Goal: Task Accomplishment & Management: Manage account settings

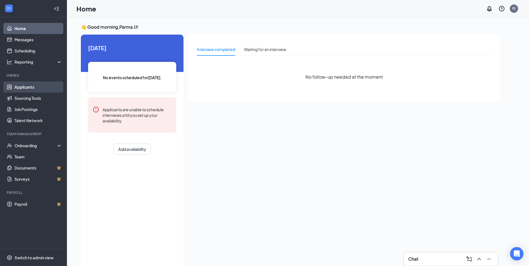
click at [34, 84] on link "Applicants" at bounding box center [39, 86] width 48 height 11
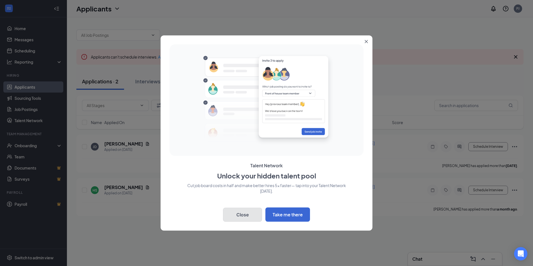
click at [238, 212] on button "Close" at bounding box center [242, 215] width 39 height 14
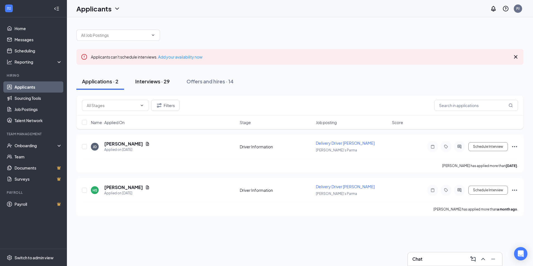
click at [160, 82] on div "Interviews · 29" at bounding box center [152, 81] width 35 height 7
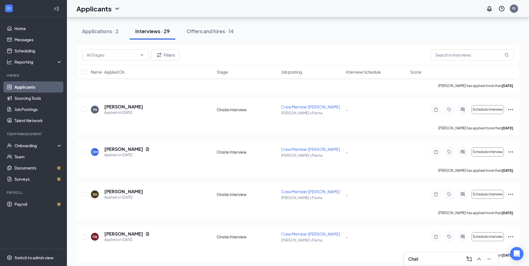
scroll to position [279, 0]
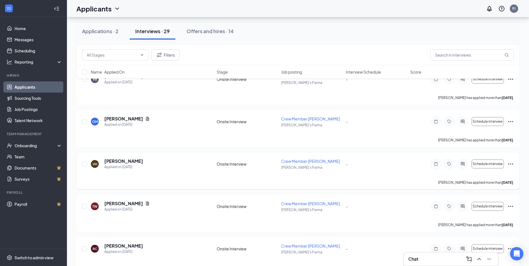
click at [511, 163] on icon "Ellipses" at bounding box center [510, 164] width 7 height 7
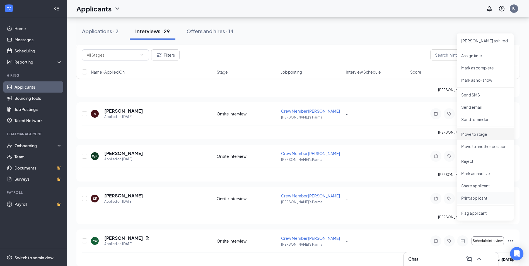
scroll to position [418, 0]
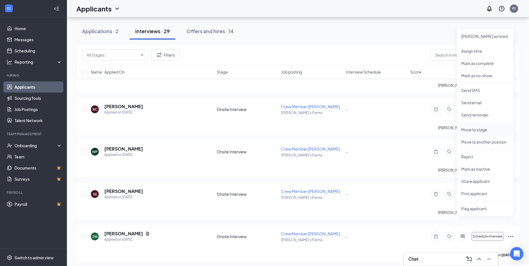
click at [481, 130] on p "Move to stage" at bounding box center [485, 130] width 48 height 6
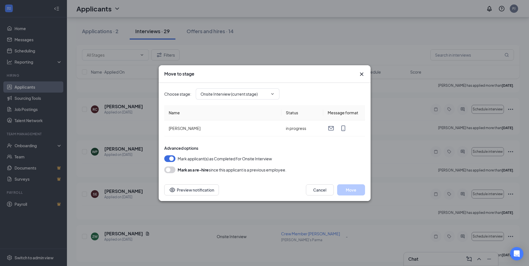
type input "Hiring Complete (final stage)"
click at [354, 190] on button "Move" at bounding box center [351, 189] width 28 height 11
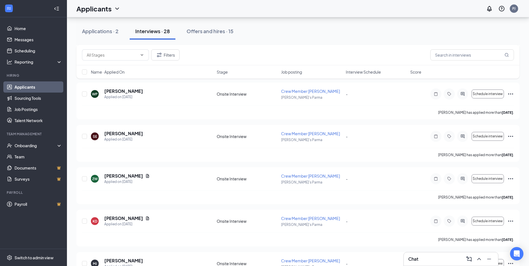
scroll to position [446, 0]
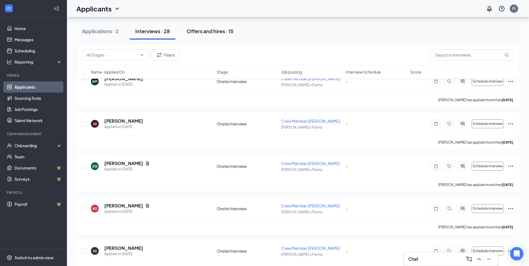
click at [211, 33] on div "Offers and hires · 15" at bounding box center [210, 31] width 47 height 7
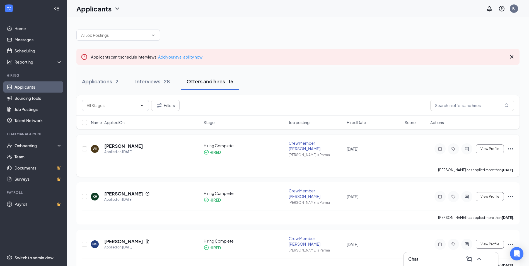
click at [507, 146] on div "View Profile" at bounding box center [472, 148] width 84 height 11
click at [509, 148] on icon "Ellipses" at bounding box center [510, 148] width 5 height 1
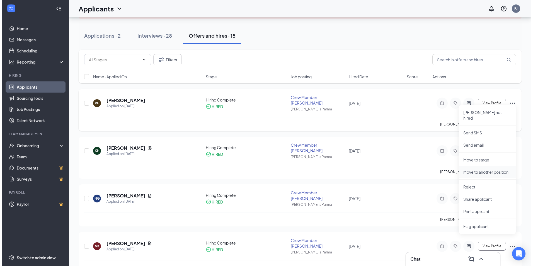
scroll to position [56, 0]
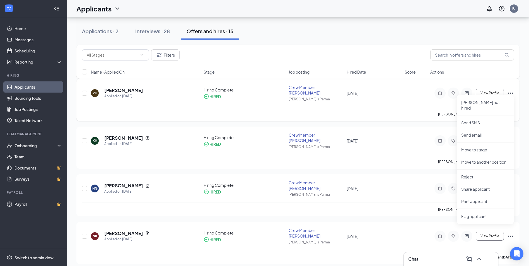
click at [384, 107] on div "[PERSON_NAME] has applied more than [DATE] ." at bounding box center [298, 114] width 432 height 14
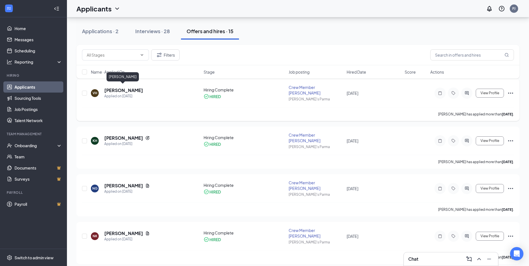
click at [117, 87] on h5 "[PERSON_NAME]" at bounding box center [123, 90] width 39 height 6
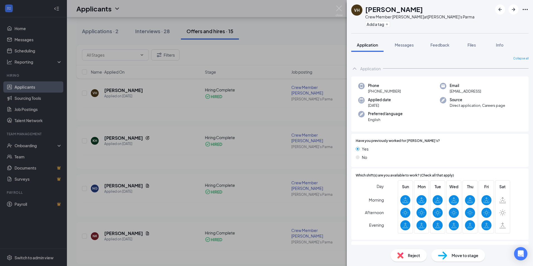
click at [467, 257] on span "Move to stage" at bounding box center [465, 255] width 27 height 6
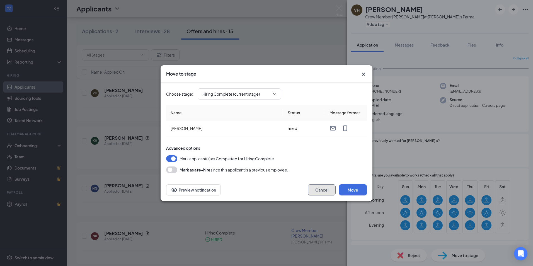
click at [322, 192] on button "Cancel" at bounding box center [322, 189] width 28 height 11
